Goal: Check status: Check status

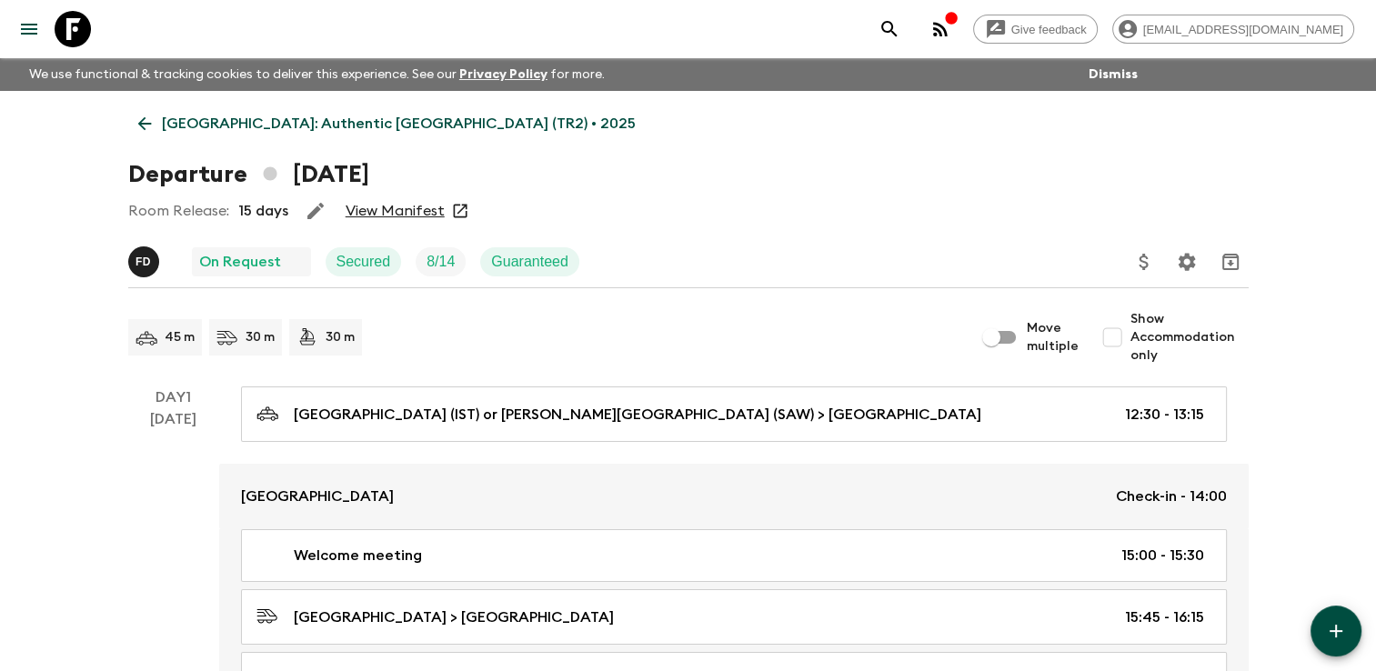
drag, startPoint x: 0, startPoint y: 0, endPoint x: 151, endPoint y: 122, distance: 194.0
click at [151, 122] on icon at bounding box center [145, 124] width 20 height 20
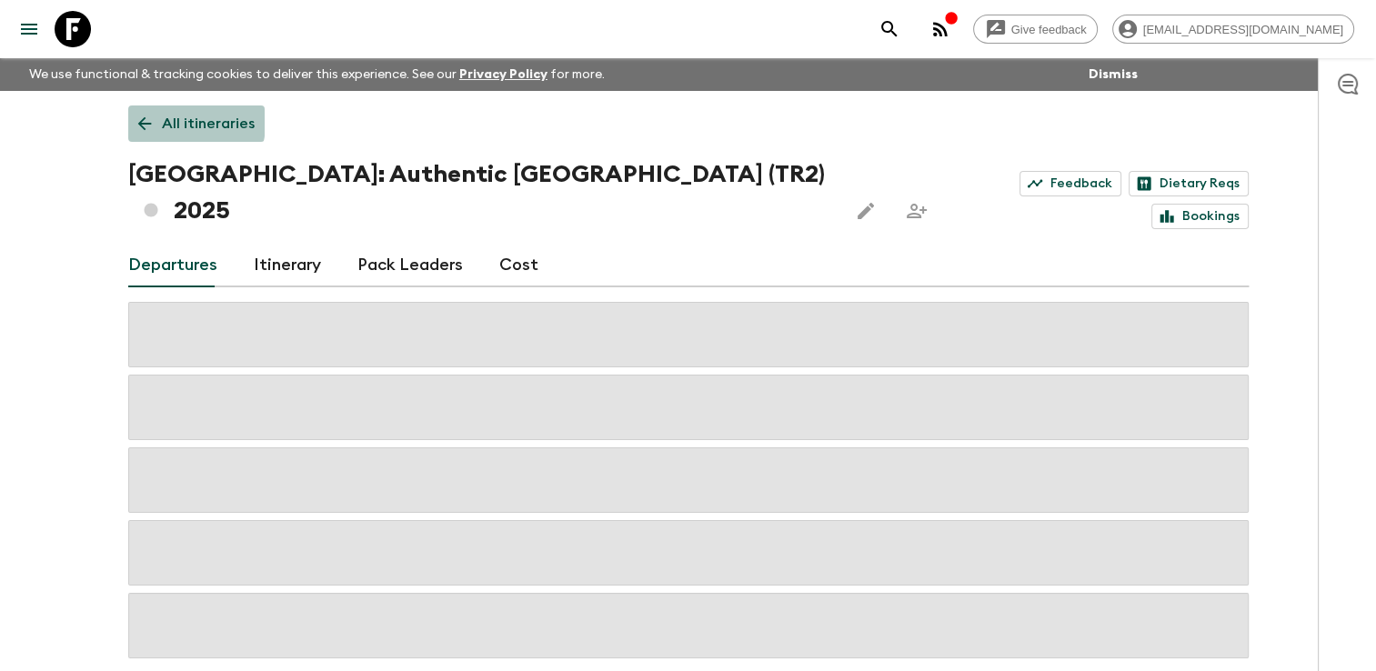
click at [151, 122] on icon at bounding box center [145, 124] width 20 height 20
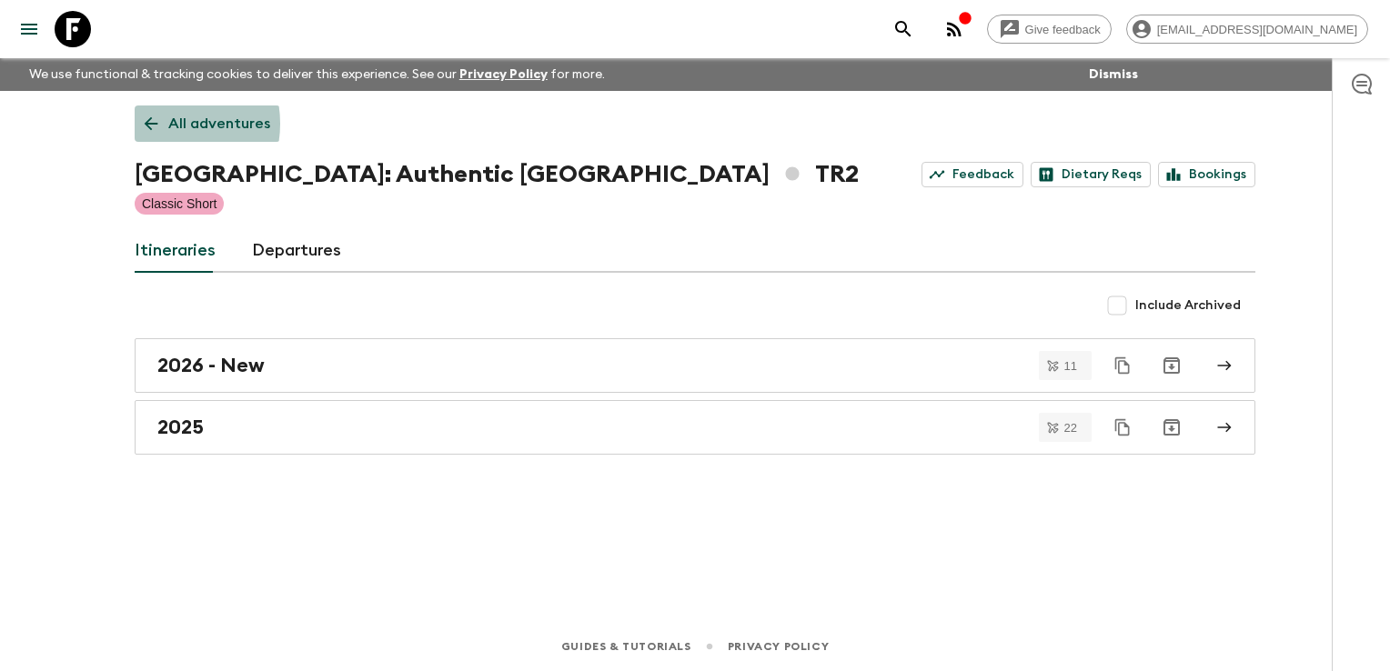
click at [161, 124] on link "All adventures" at bounding box center [208, 124] width 146 height 36
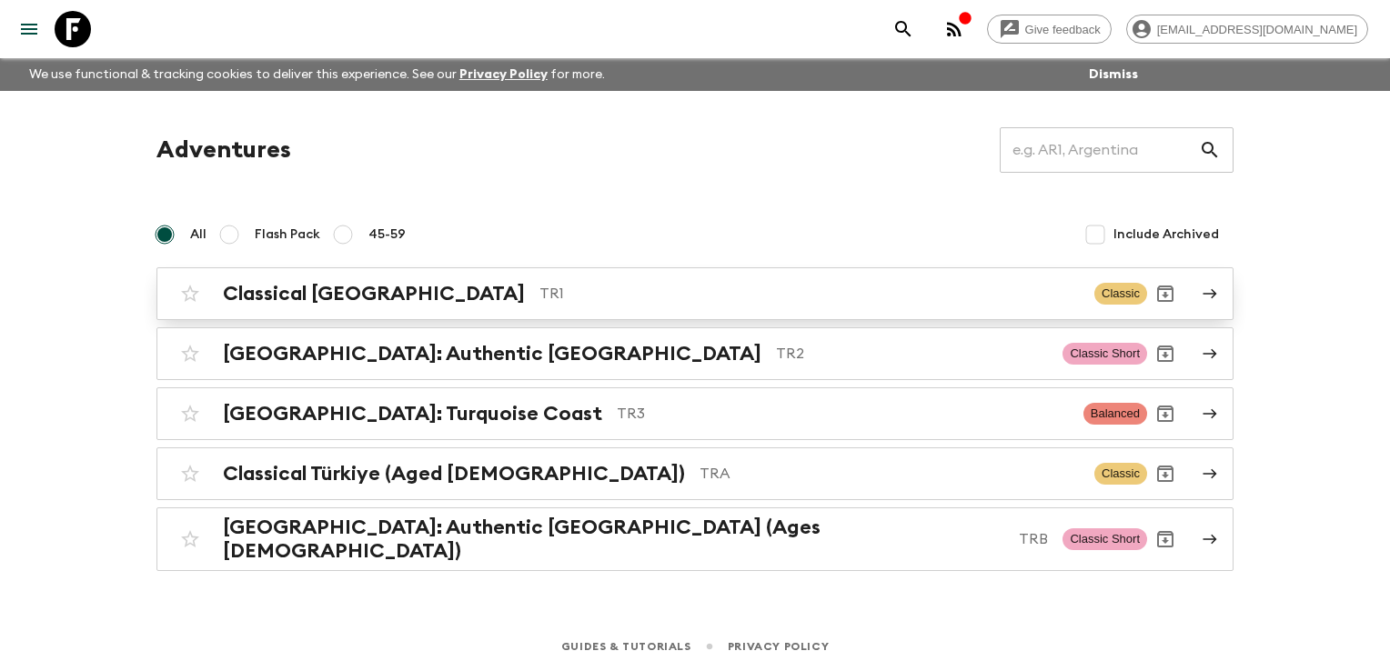
click at [256, 289] on h2 "Classical [GEOGRAPHIC_DATA]" at bounding box center [374, 294] width 302 height 24
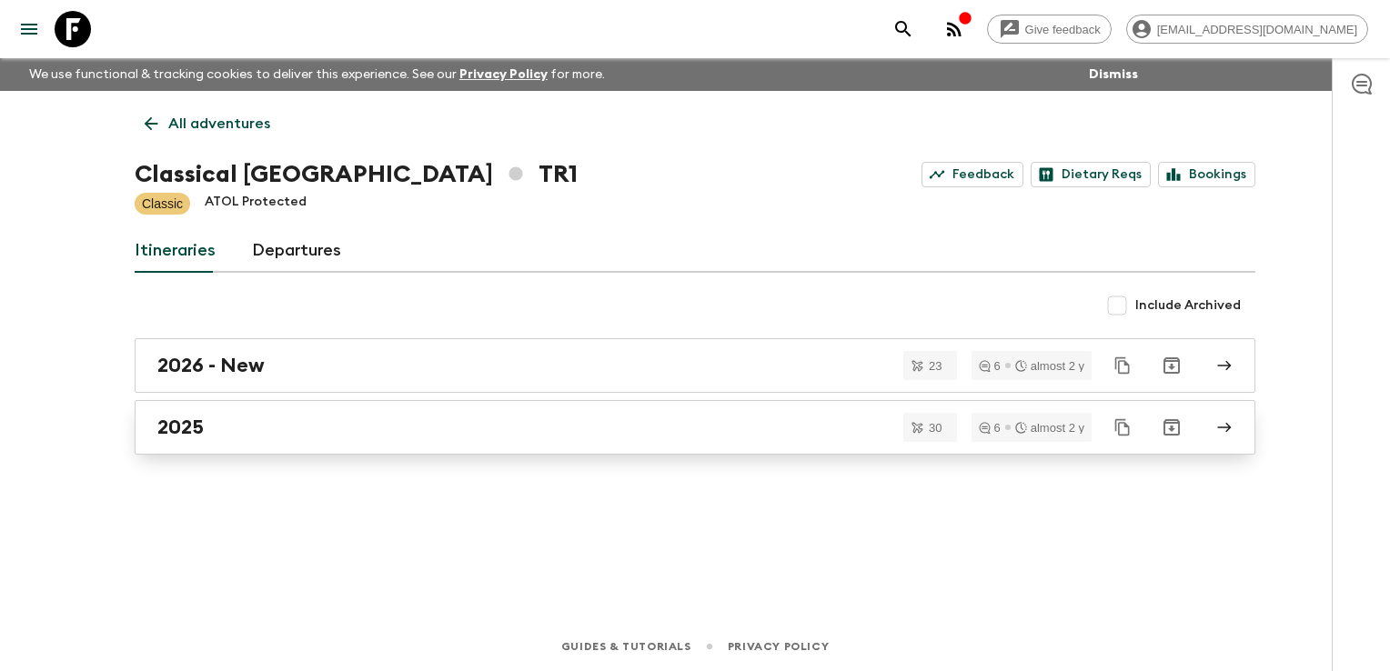
click at [259, 434] on div "2025" at bounding box center [677, 428] width 1040 height 24
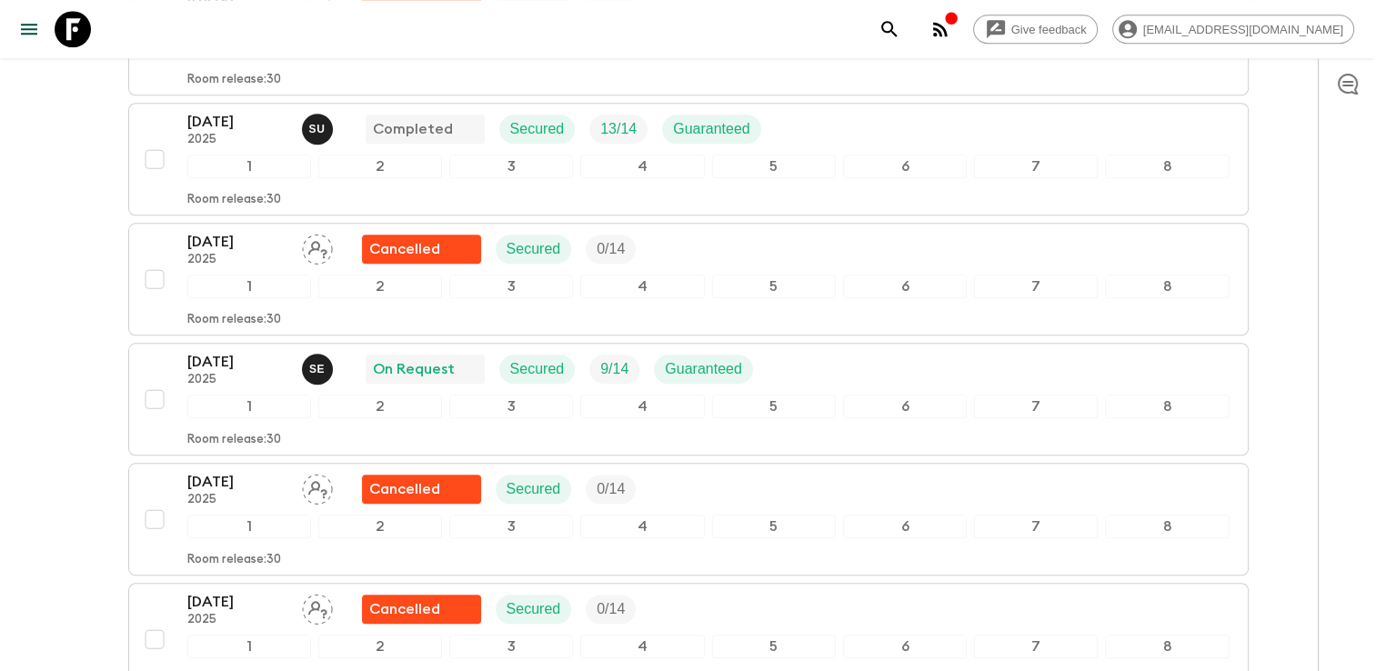
scroll to position [1728, 0]
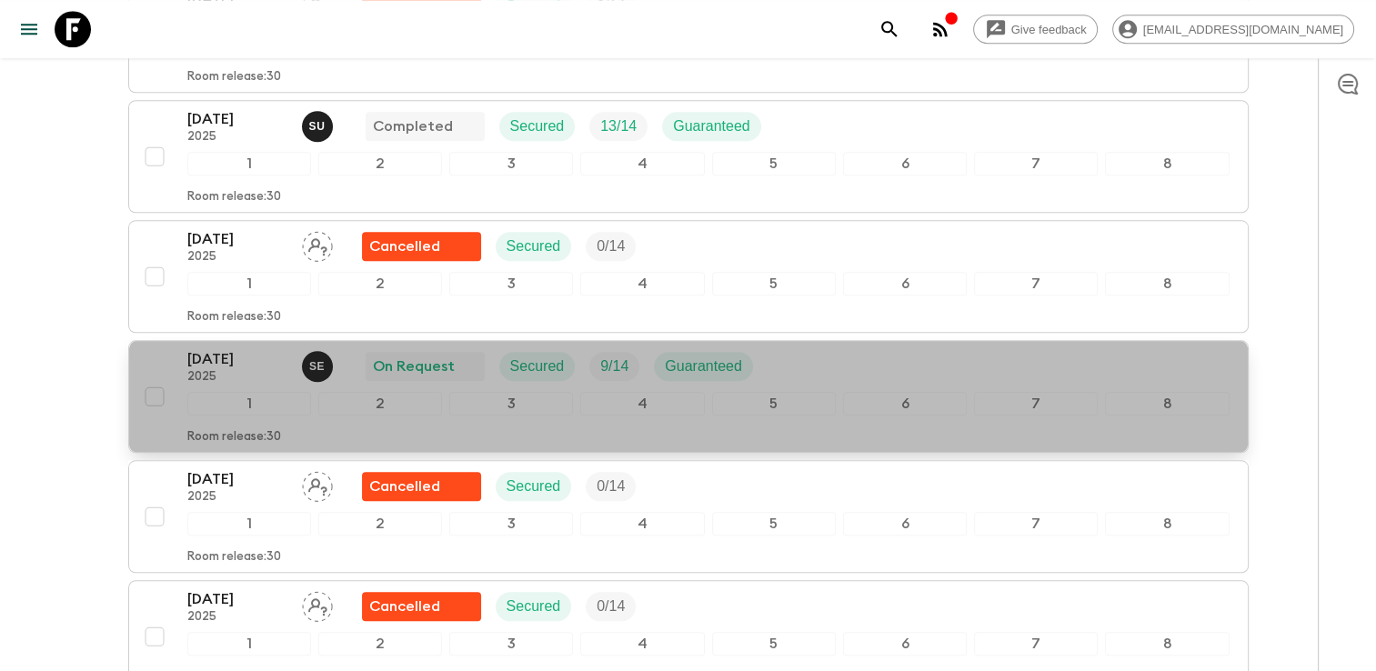
click at [829, 362] on div "[DATE] 2025 S E On Request Secured 9 / 14 Guaranteed" at bounding box center [708, 366] width 1042 height 36
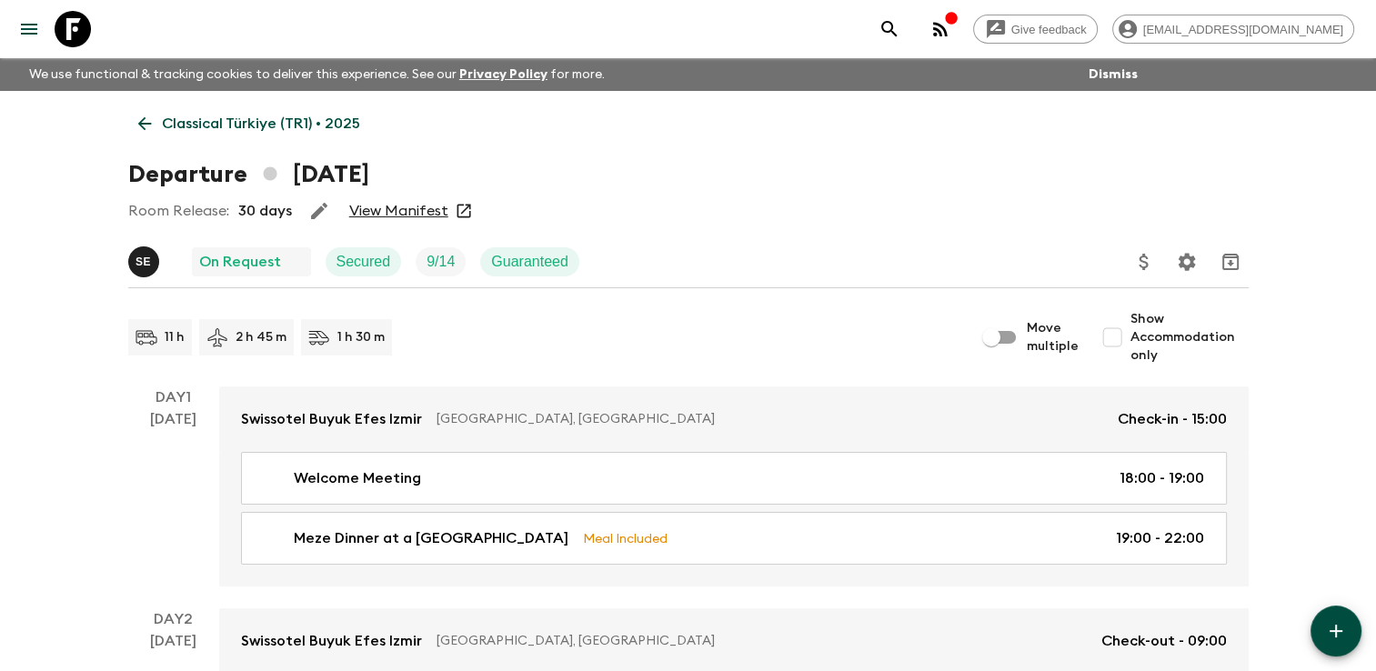
click at [424, 215] on link "View Manifest" at bounding box center [398, 211] width 99 height 18
